Goal: Check status: Check status

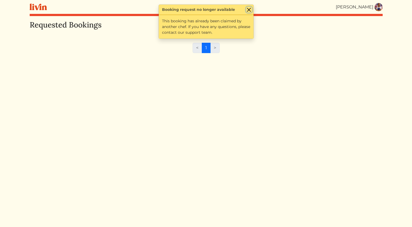
click at [249, 8] on button "Close" at bounding box center [249, 10] width 6 height 6
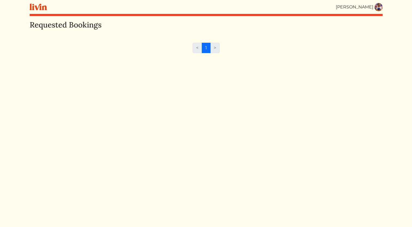
click at [378, 9] on img at bounding box center [378, 7] width 8 height 8
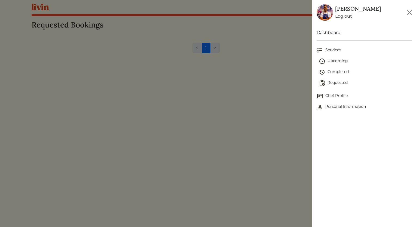
click at [341, 62] on span "Upcoming" at bounding box center [365, 61] width 93 height 7
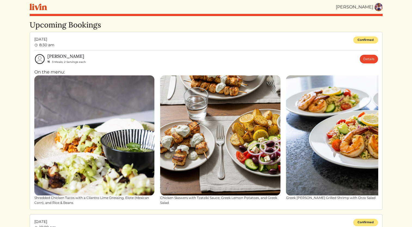
drag, startPoint x: 411, startPoint y: 32, endPoint x: 411, endPoint y: 44, distance: 12.3
click at [411, 44] on html "[PERSON_NAME] [PERSON_NAME] Log out Dashboard Services Upcoming Completed Reque…" at bounding box center [206, 113] width 412 height 227
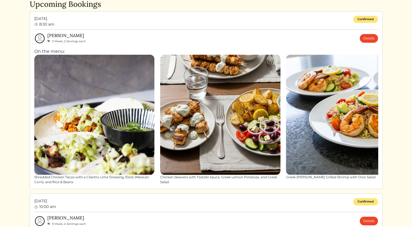
scroll to position [20, 0]
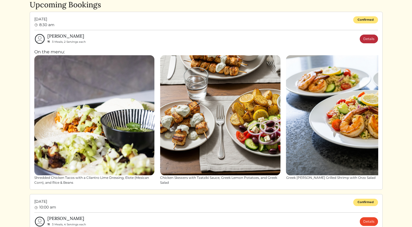
click at [370, 39] on link "Details" at bounding box center [368, 39] width 18 height 9
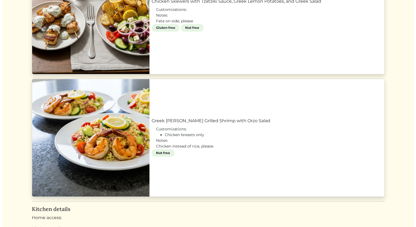
scroll to position [572, 0]
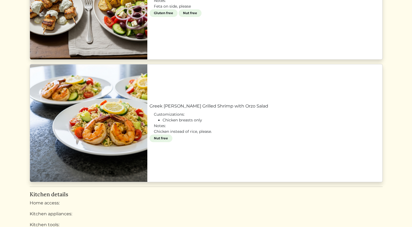
drag, startPoint x: 153, startPoint y: 102, endPoint x: 165, endPoint y: 115, distance: 17.7
drag, startPoint x: 165, startPoint y: 115, endPoint x: 158, endPoint y: 107, distance: 10.8
click at [158, 107] on link "Greek [PERSON_NAME] Grilled Shrimp with Orzo Salad" at bounding box center [264, 106] width 230 height 7
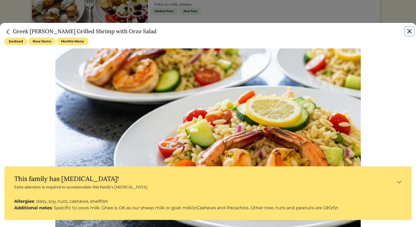
click at [408, 30] on button "Close" at bounding box center [409, 31] width 9 height 9
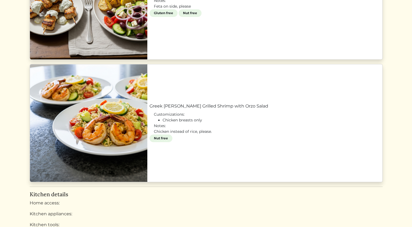
click at [176, 109] on link "Greek [PERSON_NAME] Grilled Shrimp with Orzo Salad" at bounding box center [264, 106] width 230 height 7
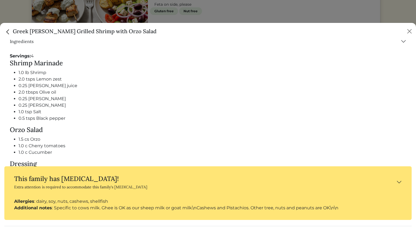
scroll to position [285, 0]
